Goal: Transaction & Acquisition: Purchase product/service

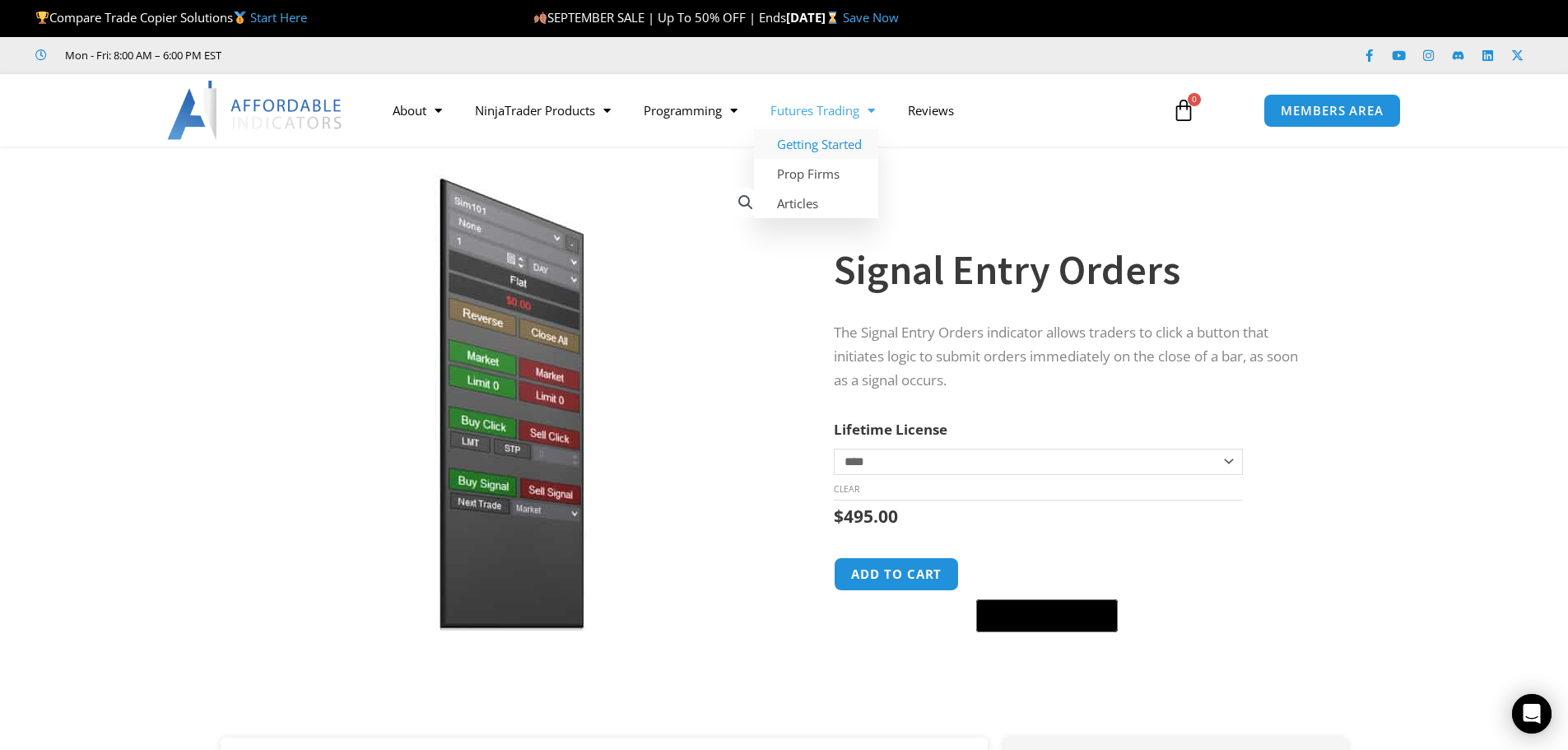
click at [804, 144] on link "Getting Started" at bounding box center [816, 145] width 124 height 30
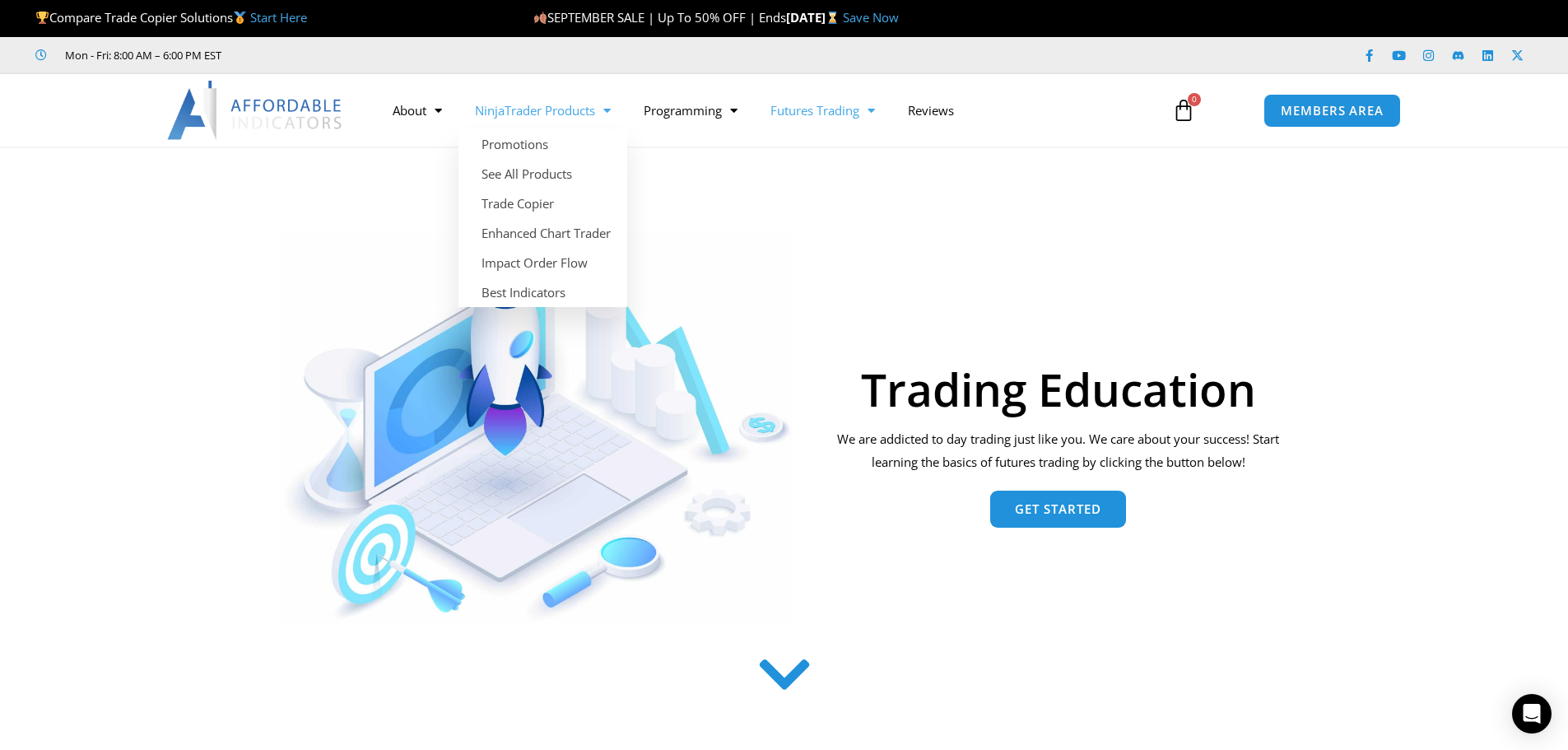
click at [533, 109] on link "NinjaTrader Products" at bounding box center [543, 110] width 169 height 38
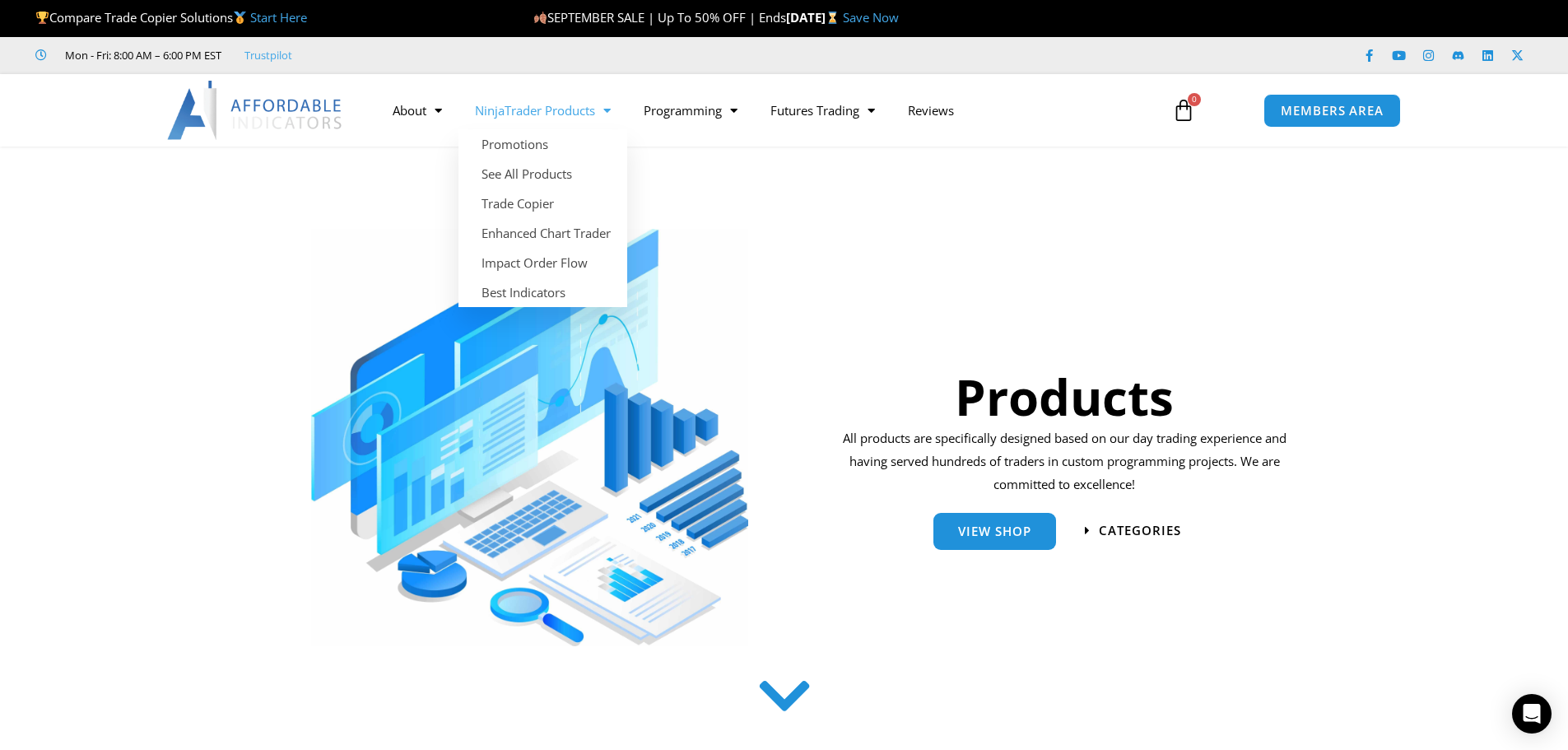
click at [611, 107] on span "Menu" at bounding box center [603, 111] width 16 height 29
click at [517, 197] on link "Trade Copier" at bounding box center [543, 204] width 169 height 30
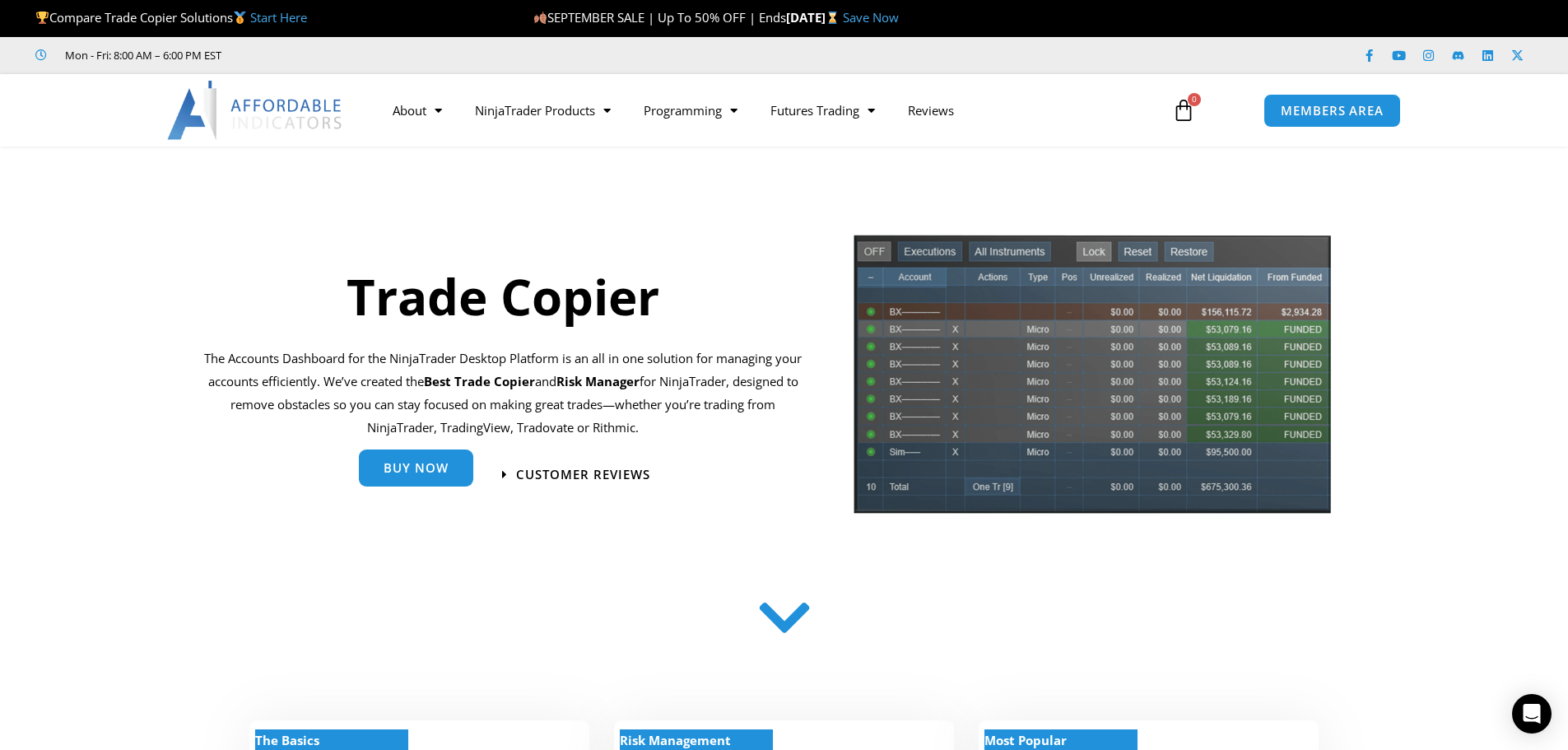
click at [425, 464] on span "Buy Now" at bounding box center [416, 467] width 65 height 12
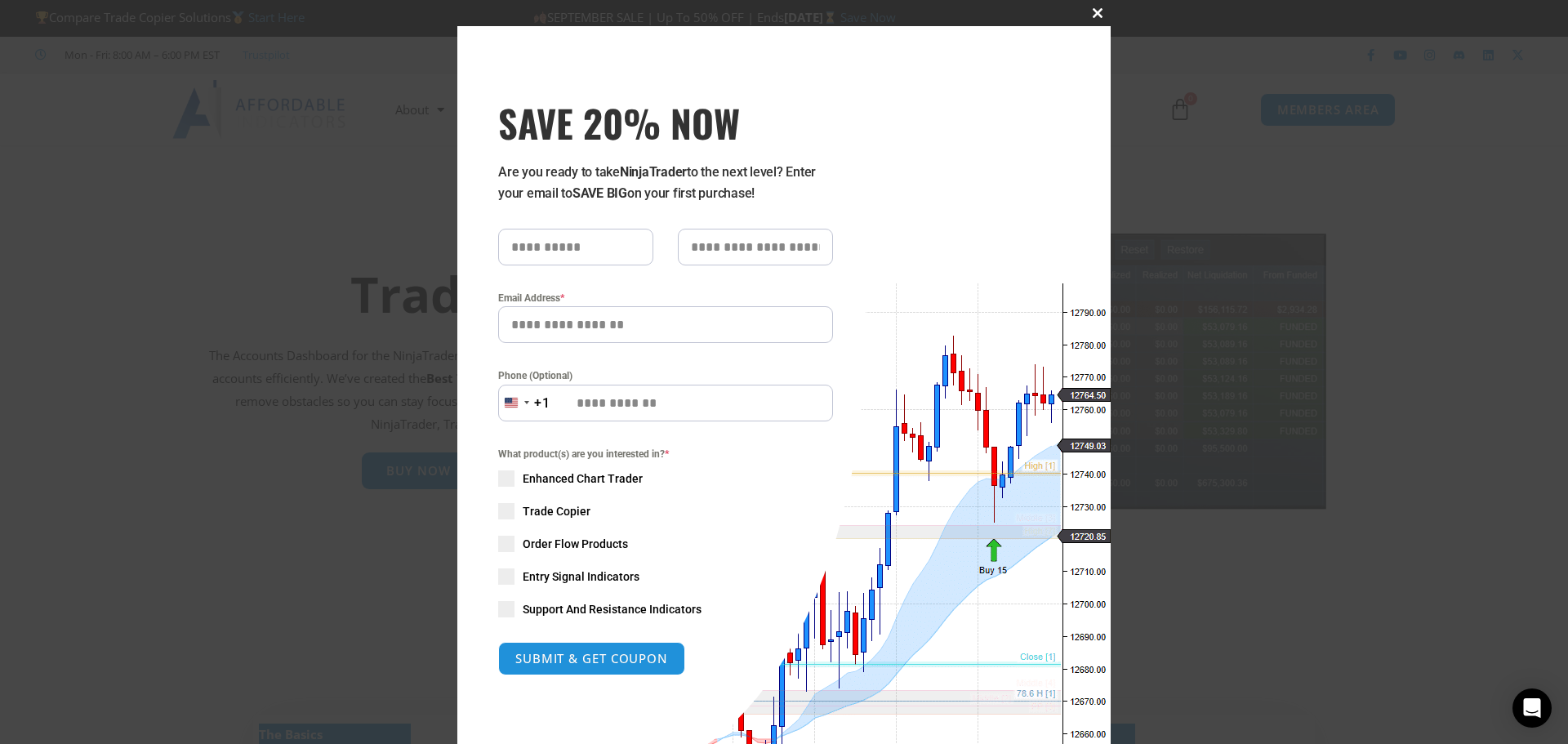
click at [1090, 8] on span "SAVE 20% NOW popup" at bounding box center [1098, 13] width 26 height 10
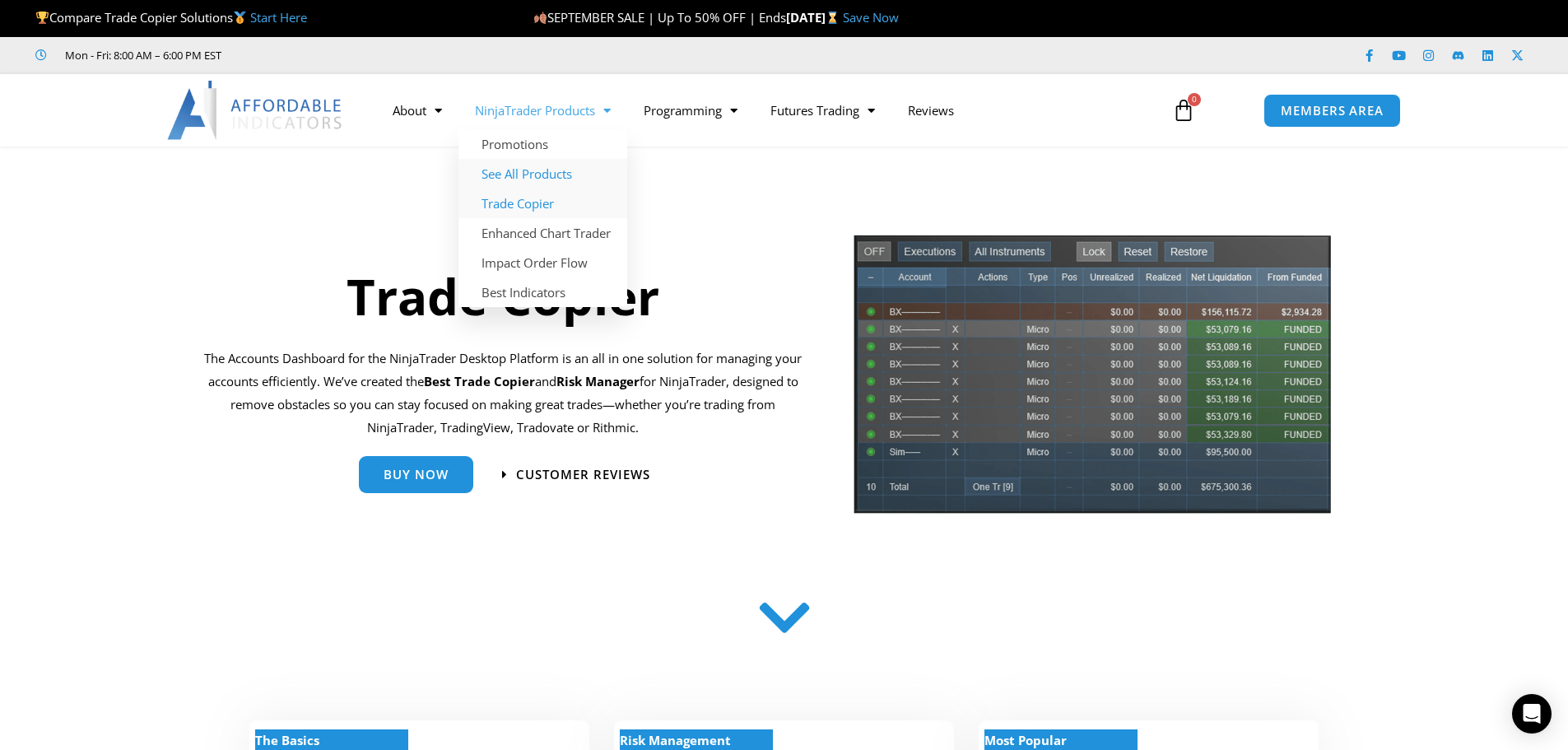
click at [519, 170] on link "See All Products" at bounding box center [543, 174] width 169 height 30
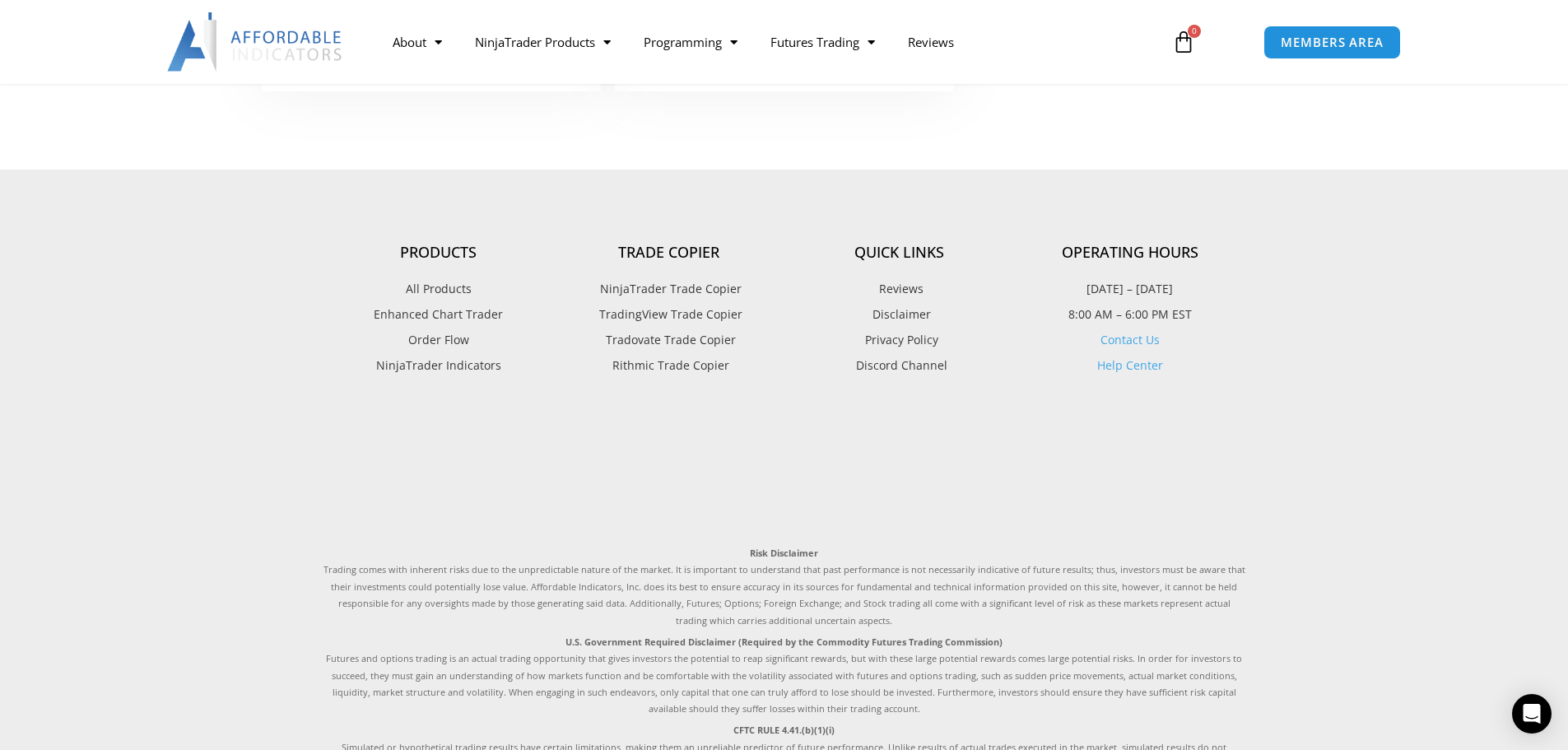
scroll to position [4184, 0]
